Goal: Navigation & Orientation: Find specific page/section

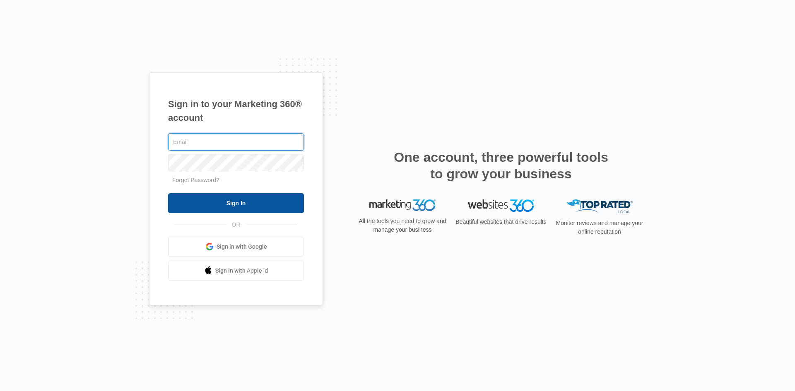
type input "[PERSON_NAME][EMAIL_ADDRESS][DOMAIN_NAME]"
click at [246, 205] on input "Sign In" at bounding box center [236, 203] width 136 height 20
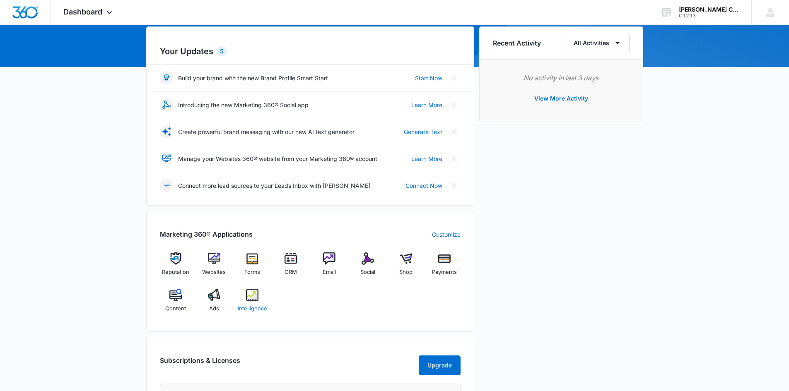
scroll to position [124, 0]
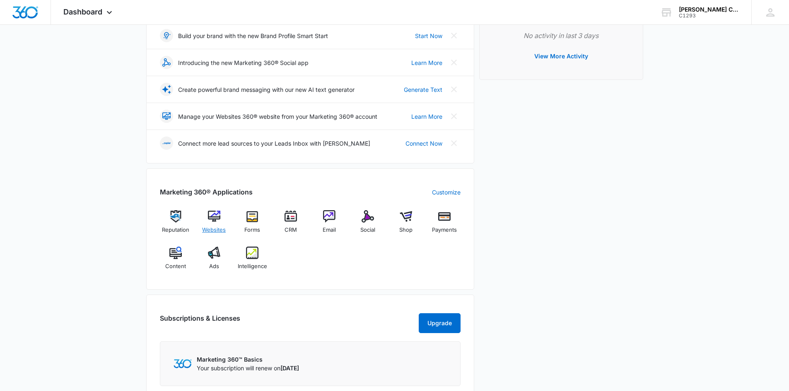
click at [217, 233] on span "Websites" at bounding box center [214, 230] width 24 height 8
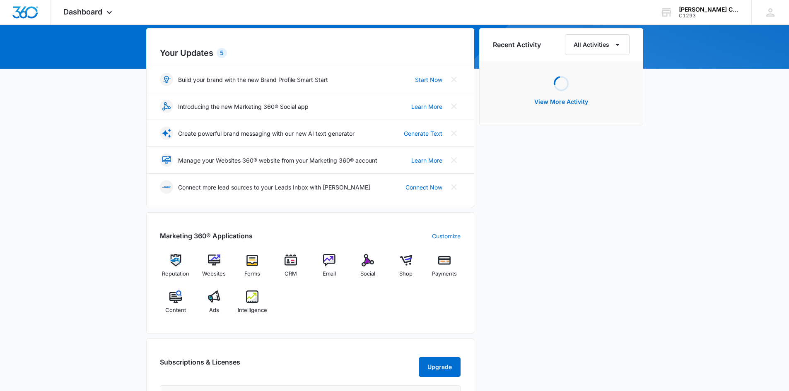
scroll to position [124, 0]
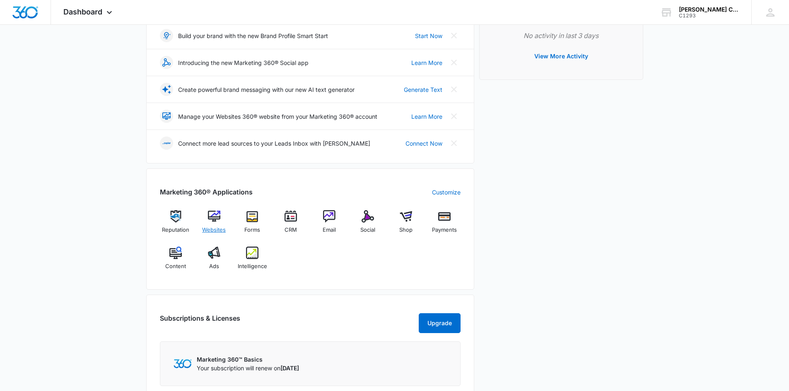
click at [214, 236] on div "Websites" at bounding box center [214, 225] width 32 height 30
